Goal: Task Accomplishment & Management: Manage account settings

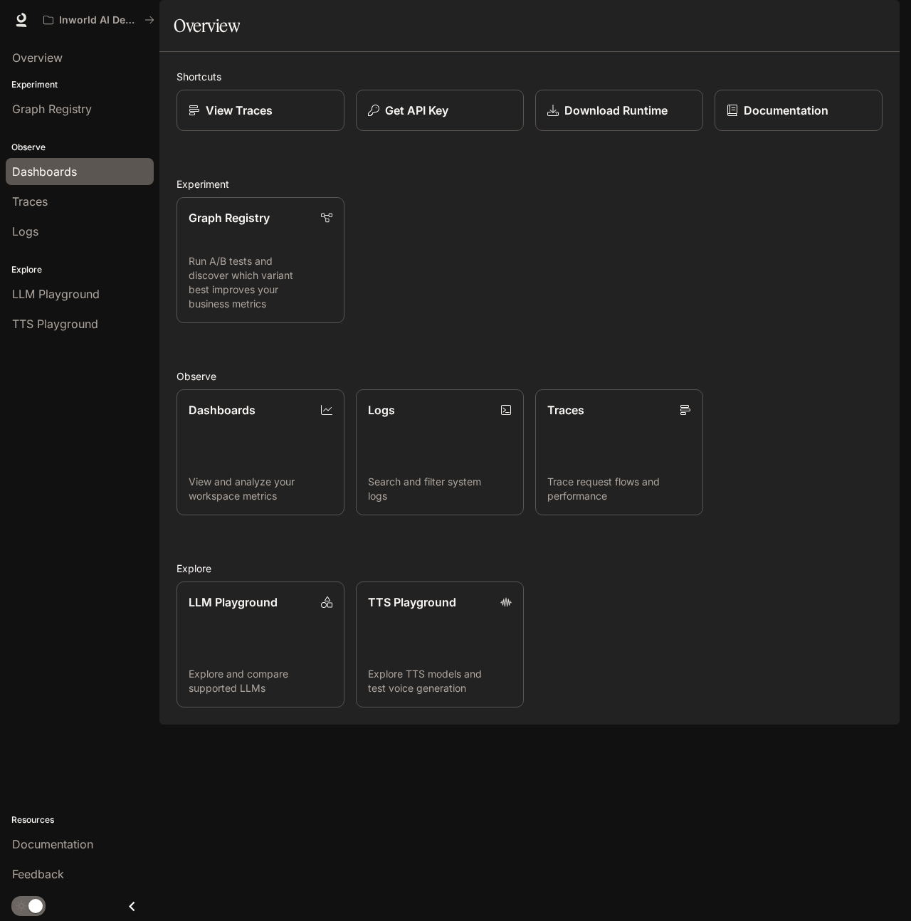
click at [48, 170] on span "Dashboards" at bounding box center [44, 171] width 65 height 17
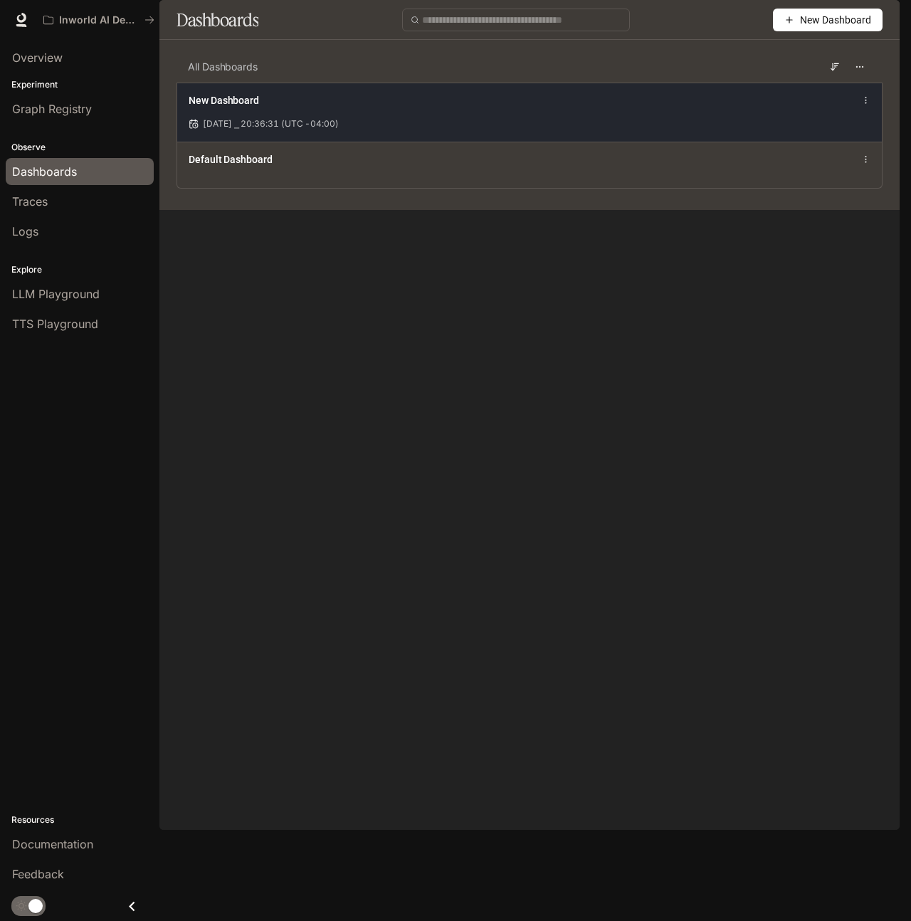
click at [295, 130] on span "[DATE] ⎯ 20:36:31 (UTC -04:00)" at bounding box center [271, 123] width 136 height 13
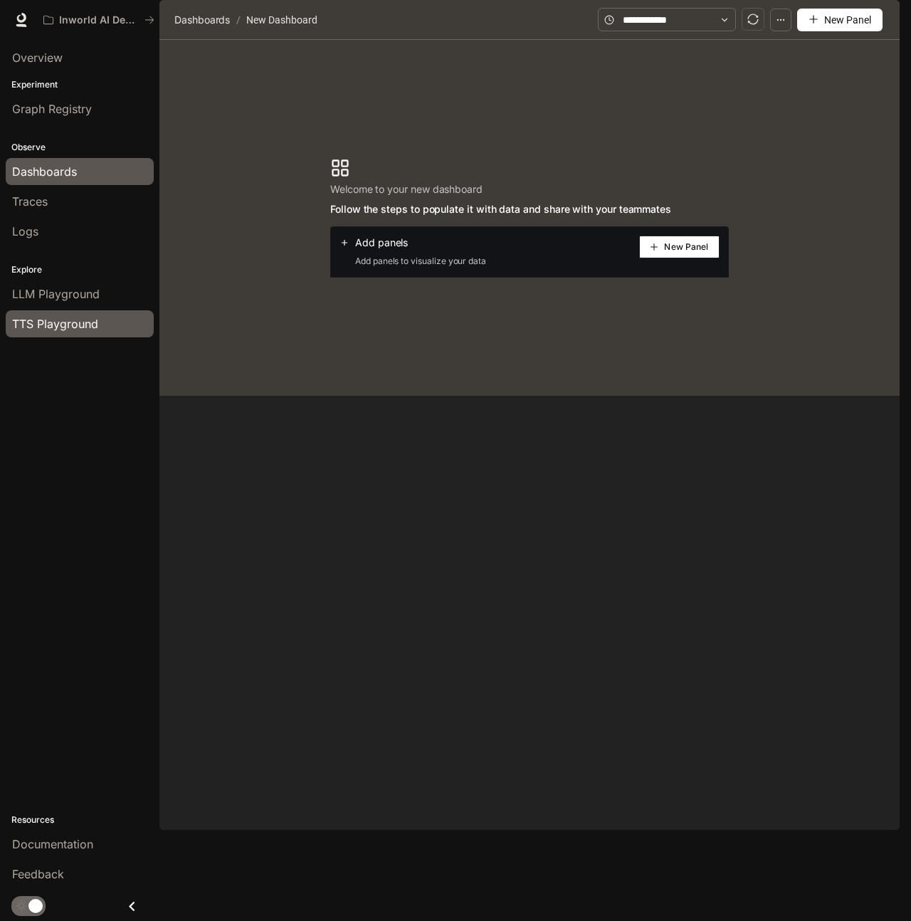
click at [55, 327] on span "TTS Playground" at bounding box center [55, 323] width 86 height 17
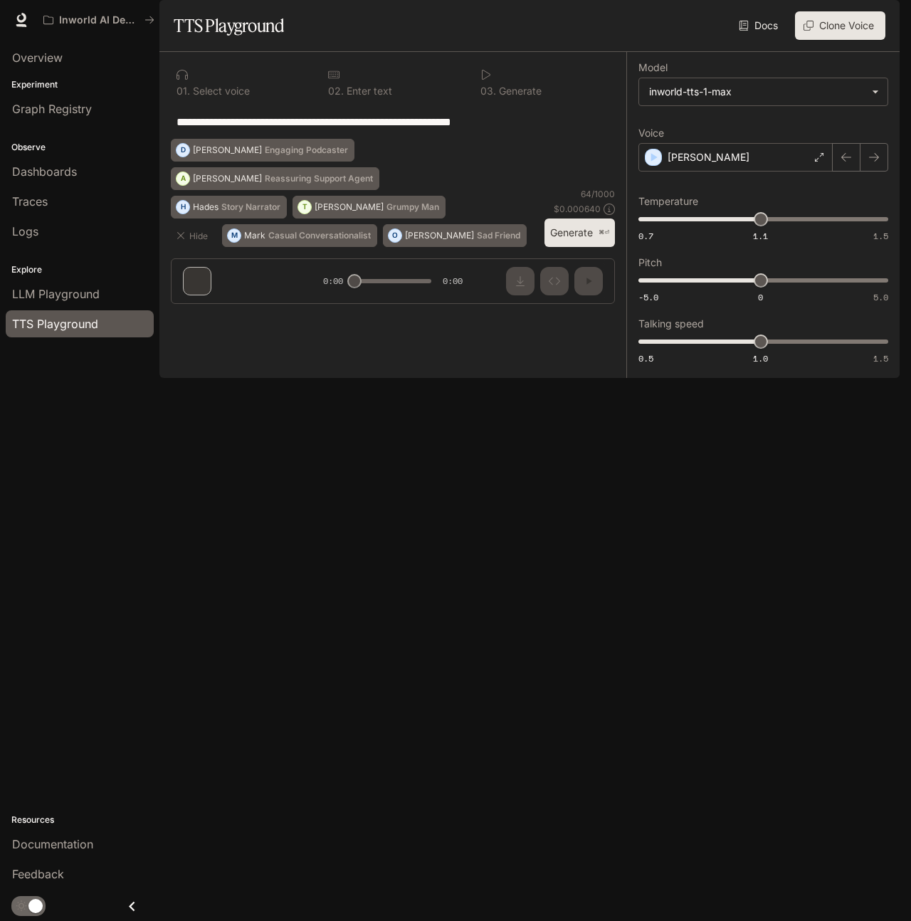
click at [50, 78] on p "Experiment" at bounding box center [79, 84] width 159 height 13
click at [51, 65] on span "Overview" at bounding box center [37, 57] width 51 height 17
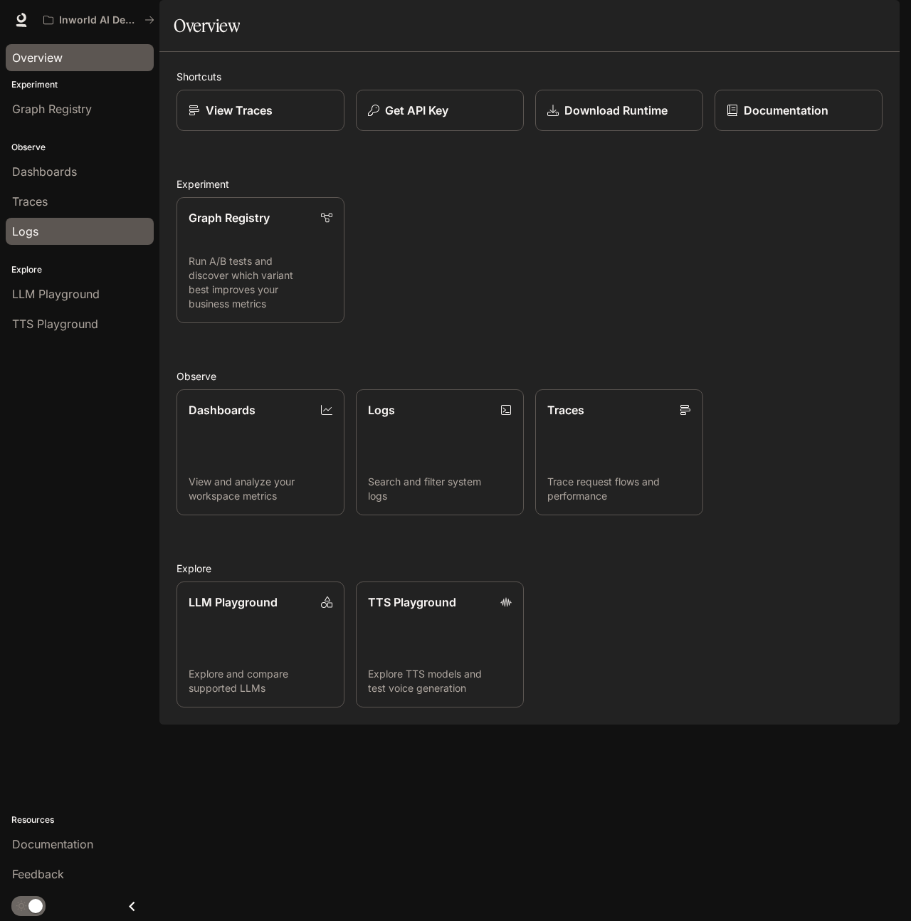
click at [61, 228] on div "Logs" at bounding box center [79, 231] width 135 height 17
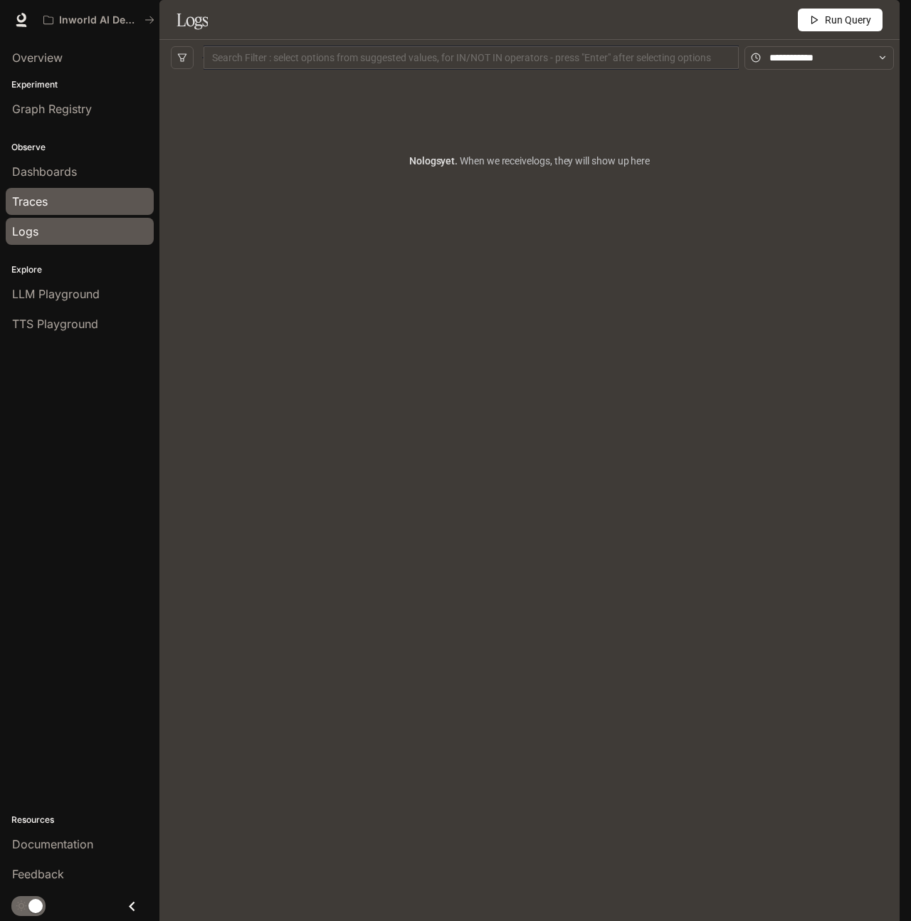
click at [67, 206] on div "Traces" at bounding box center [79, 201] width 135 height 17
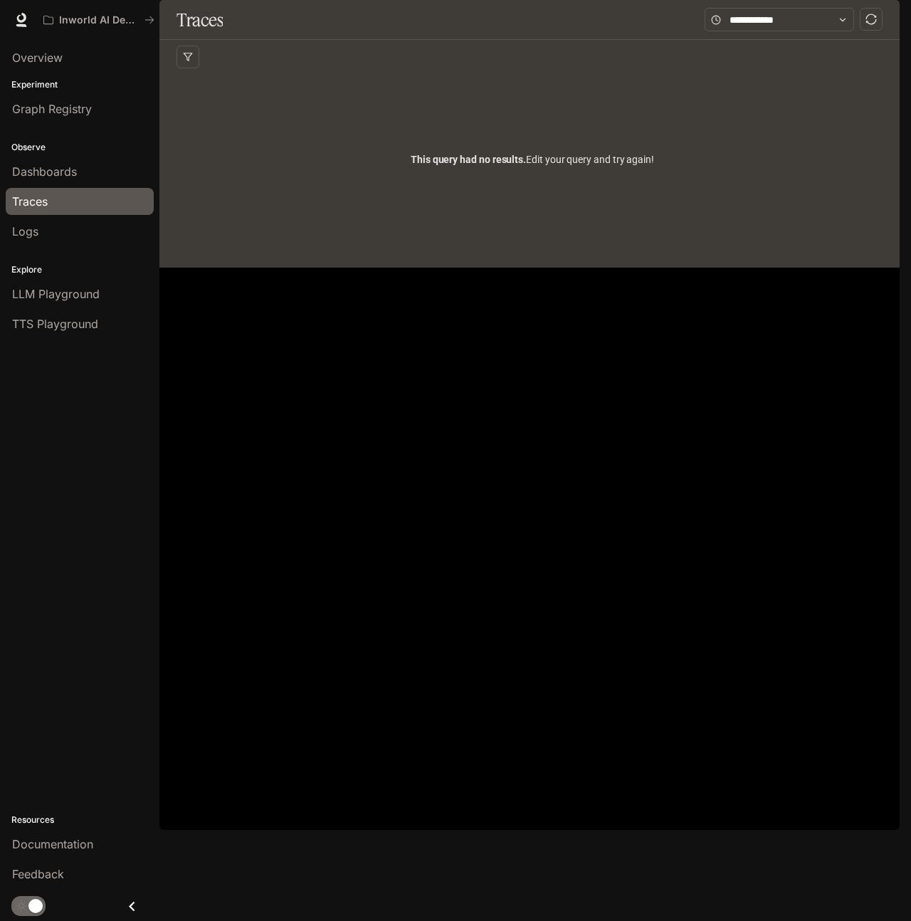
click at [78, 188] on link "Traces" at bounding box center [80, 201] width 148 height 27
click at [78, 177] on div "Dashboards" at bounding box center [79, 171] width 135 height 17
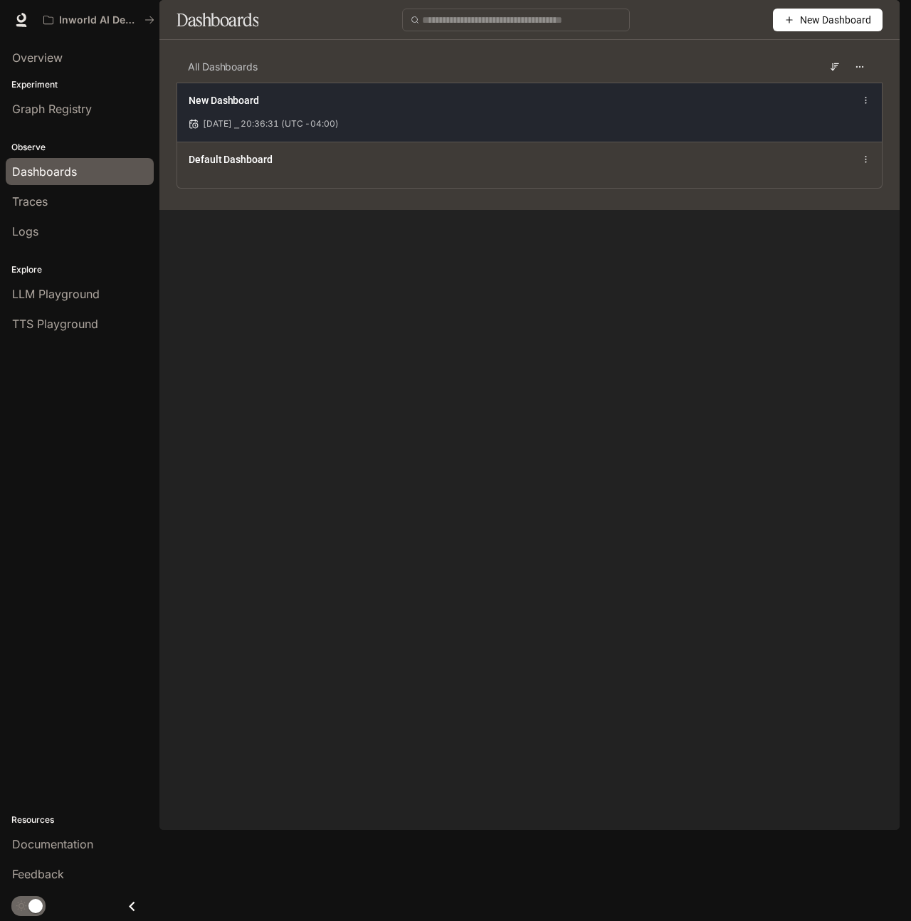
click at [248, 130] on span "[DATE] ⎯ 20:36:31 (UTC -04:00)" at bounding box center [271, 123] width 136 height 13
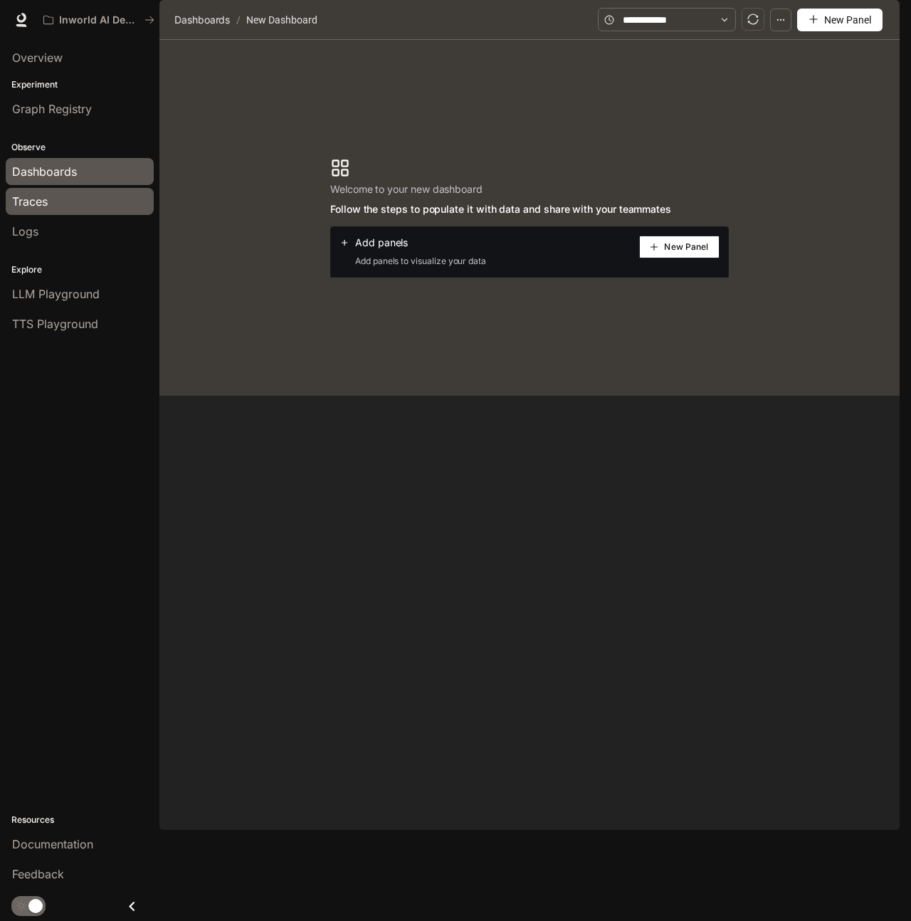
click at [64, 204] on div "Traces" at bounding box center [79, 201] width 135 height 17
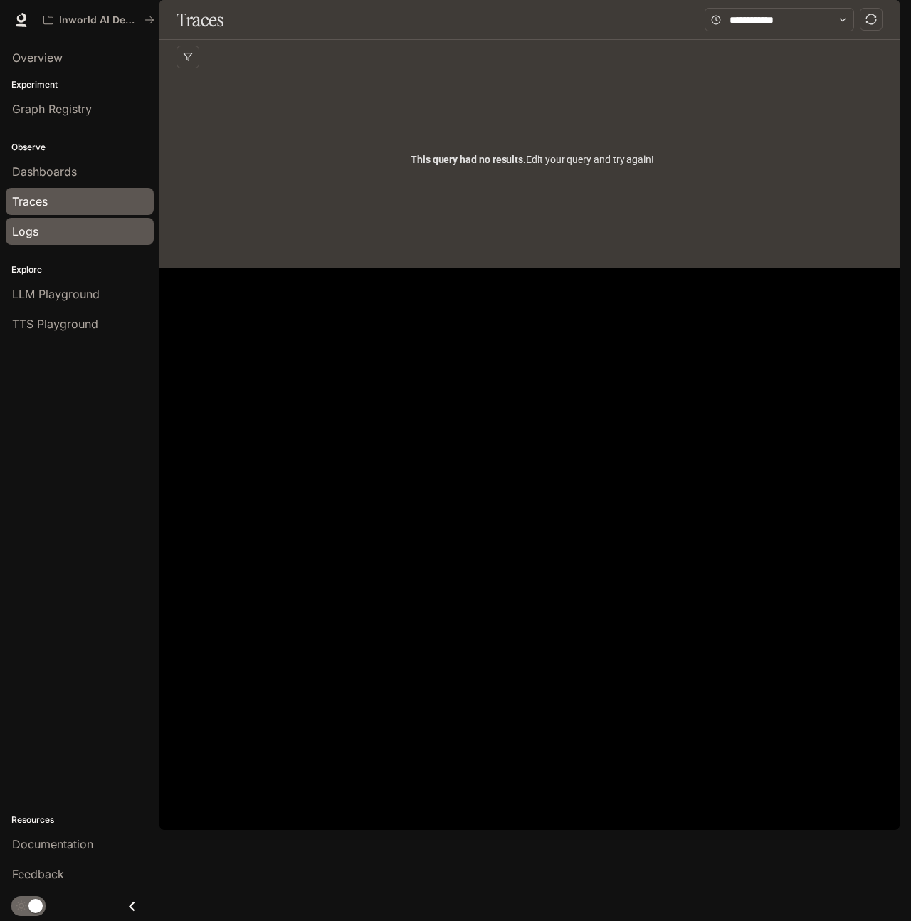
click at [48, 233] on div "Logs" at bounding box center [79, 231] width 135 height 17
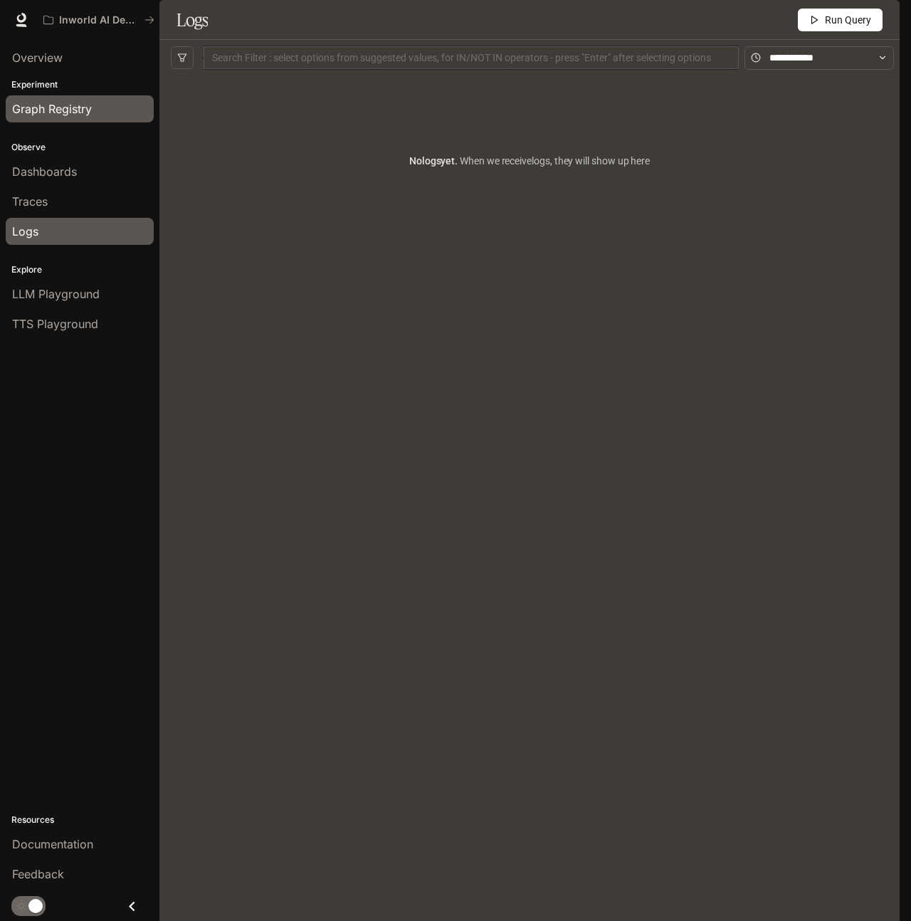
click at [56, 119] on link "Graph Registry" at bounding box center [80, 108] width 148 height 27
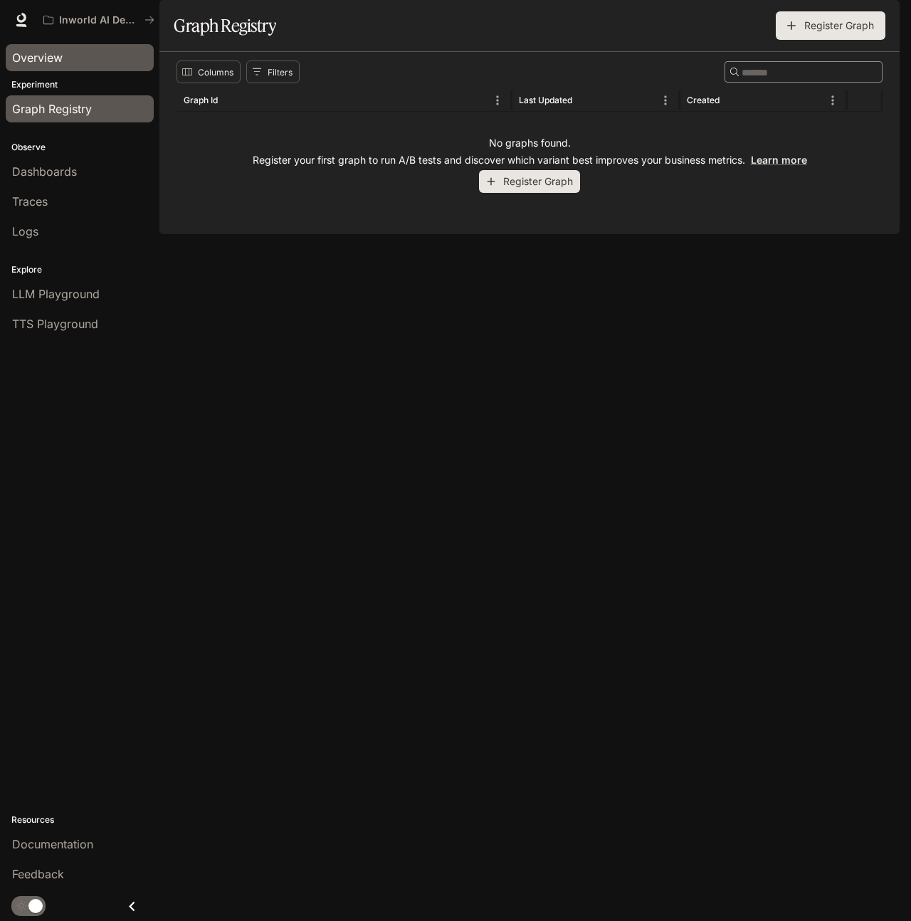
click at [55, 61] on span "Overview" at bounding box center [37, 57] width 51 height 17
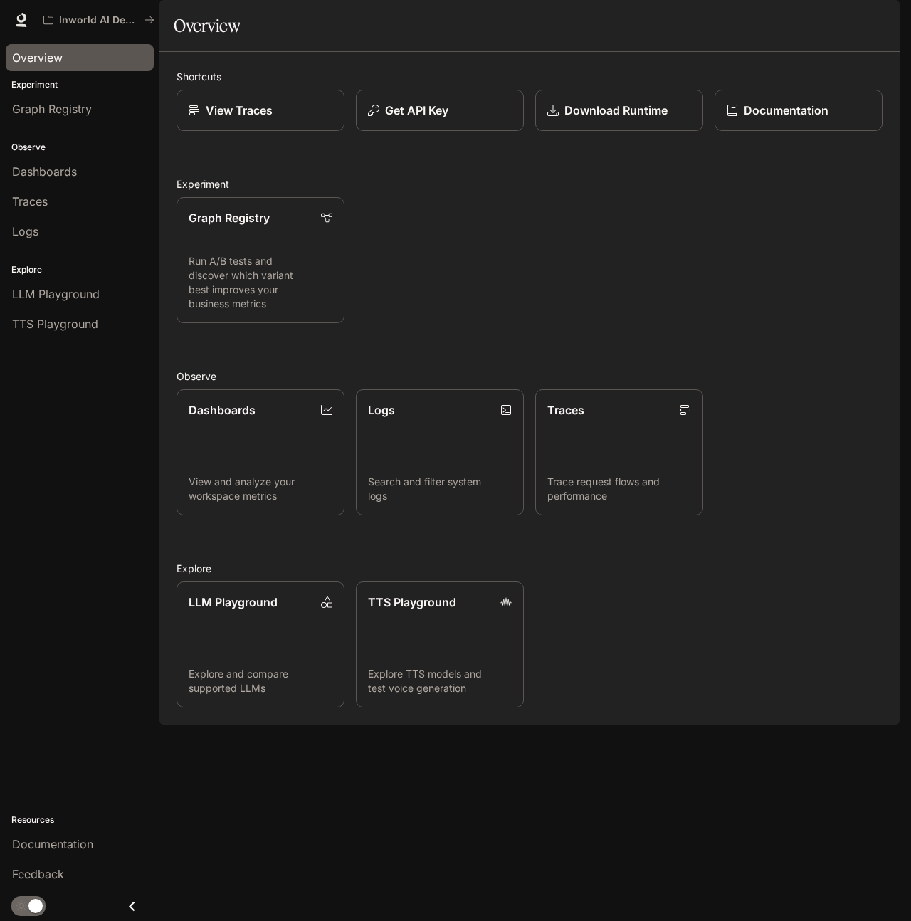
click at [883, 11] on div "button" at bounding box center [880, 20] width 20 height 20
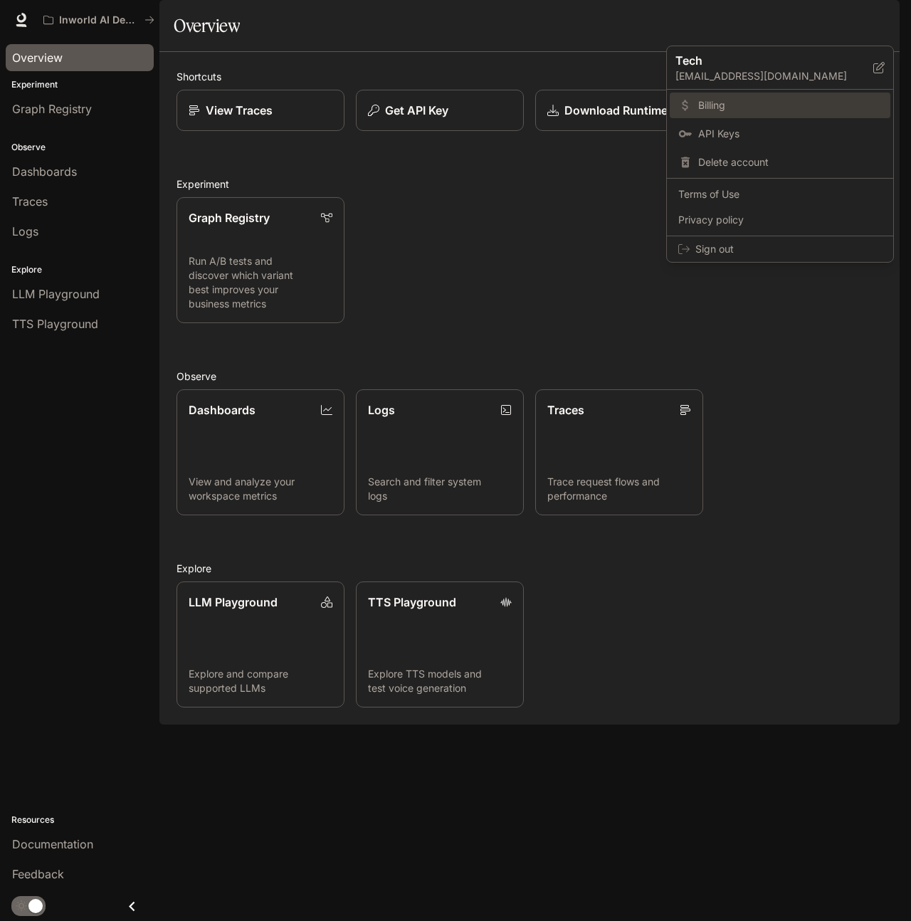
click at [728, 100] on span "Billing" at bounding box center [790, 105] width 184 height 14
